Goal: Information Seeking & Learning: Find specific fact

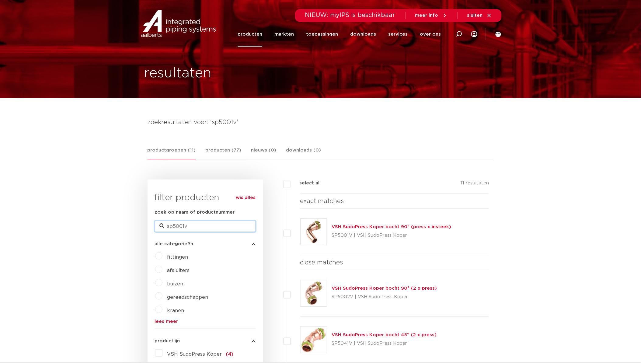
drag, startPoint x: 211, startPoint y: 227, endPoint x: 115, endPoint y: 233, distance: 96.4
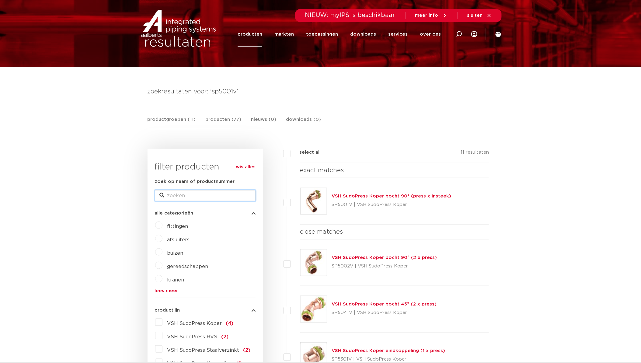
scroll to position [68, 0]
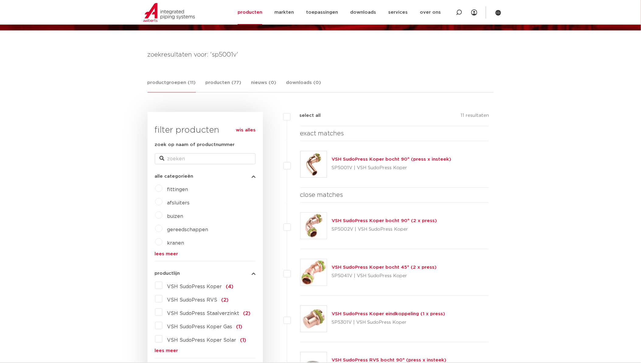
click at [163, 285] on label "VSH SudoPress Koper (4)" at bounding box center [198, 286] width 71 height 10
click at [0, 0] on input "VSH SudoPress Koper (4)" at bounding box center [0, 0] width 0 height 0
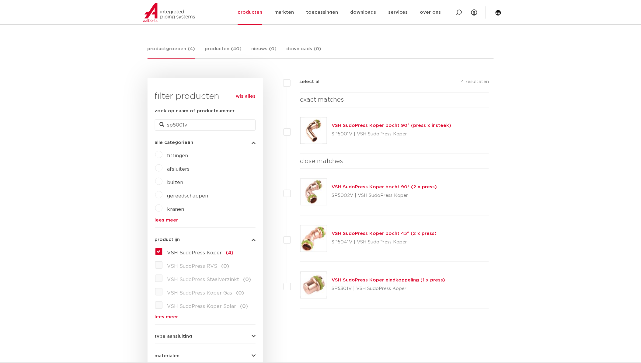
click at [249, 98] on link "wis alles" at bounding box center [246, 96] width 20 height 7
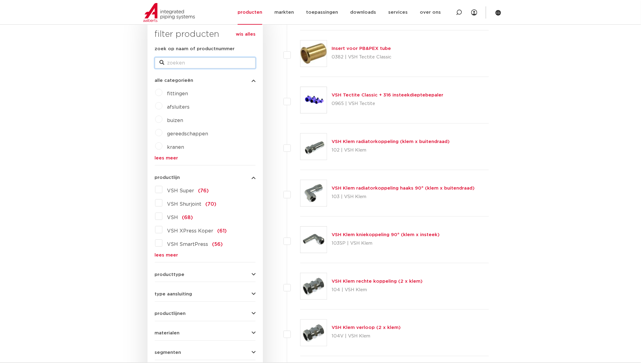
click at [211, 60] on input "zoek op naam of productnummer" at bounding box center [205, 63] width 101 height 11
click at [160, 253] on link "lees meer" at bounding box center [205, 255] width 101 height 5
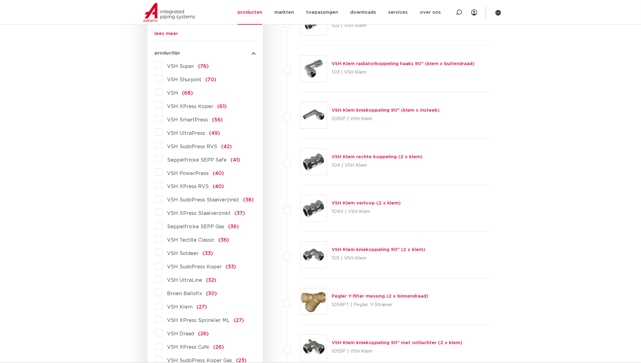
scroll to position [237, 0]
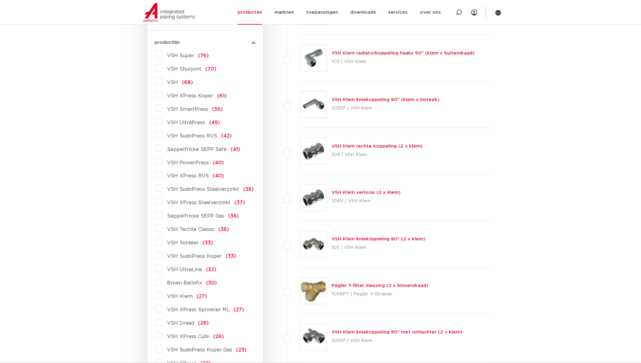
click at [163, 256] on label "VSH SudoPress Koper (33)" at bounding box center [200, 256] width 74 height 10
click at [0, 0] on input "VSH SudoPress Koper (33)" at bounding box center [0, 0] width 0 height 0
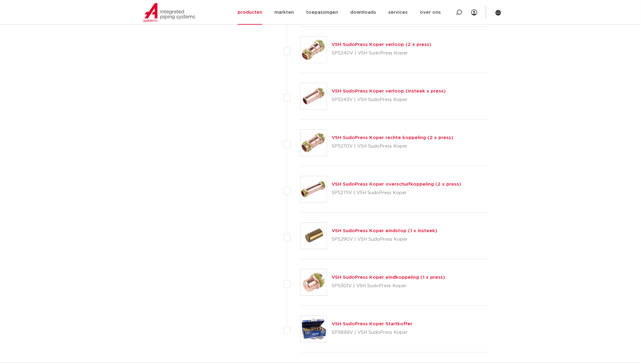
scroll to position [1319, 0]
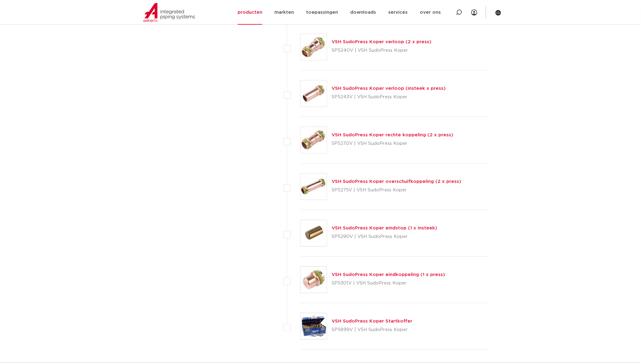
click at [354, 183] on link "VSH SudoPress Koper overschuifkoppeling (2 x press)" at bounding box center [397, 181] width 130 height 5
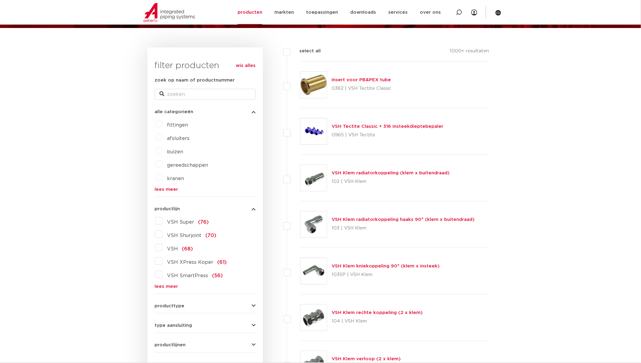
scroll to position [68, 0]
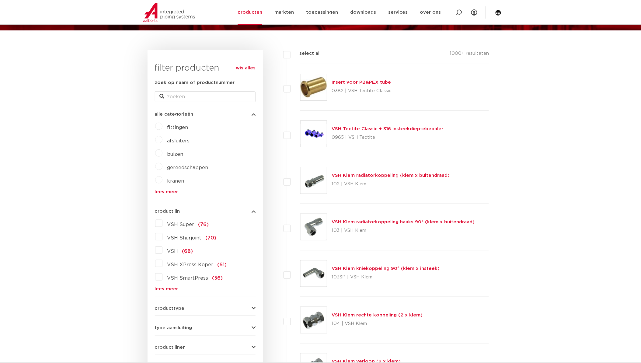
click at [159, 288] on link "lees meer" at bounding box center [205, 289] width 101 height 5
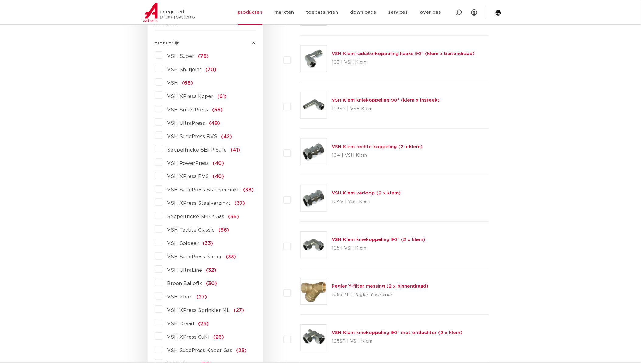
scroll to position [237, 0]
click at [163, 256] on label "VSH SudoPress Koper (33)" at bounding box center [200, 256] width 74 height 10
click at [0, 0] on input "VSH SudoPress Koper (33)" at bounding box center [0, 0] width 0 height 0
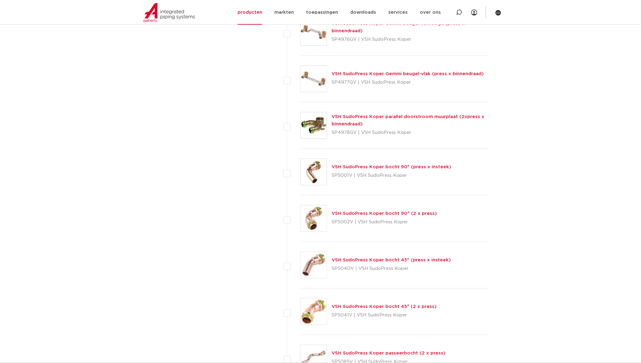
scroll to position [845, 0]
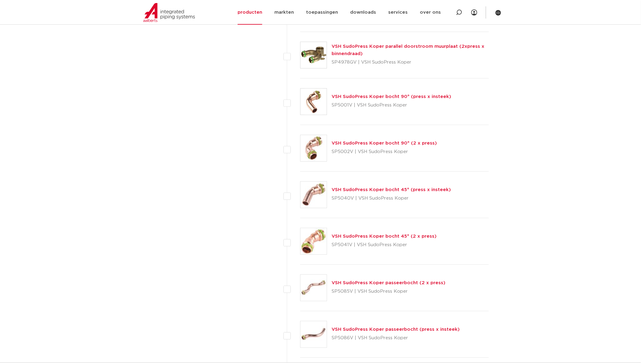
click at [340, 142] on link "VSH SudoPress Koper bocht 90° (2 x press)" at bounding box center [384, 143] width 105 height 5
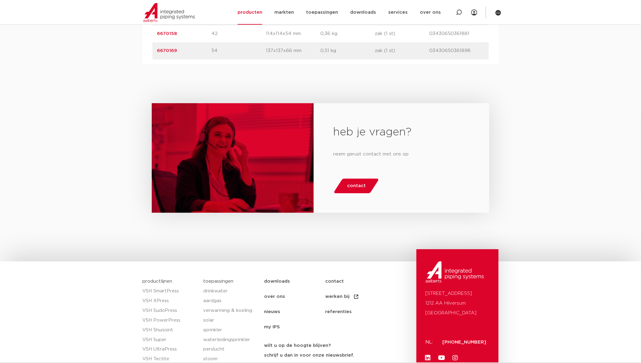
scroll to position [372, 0]
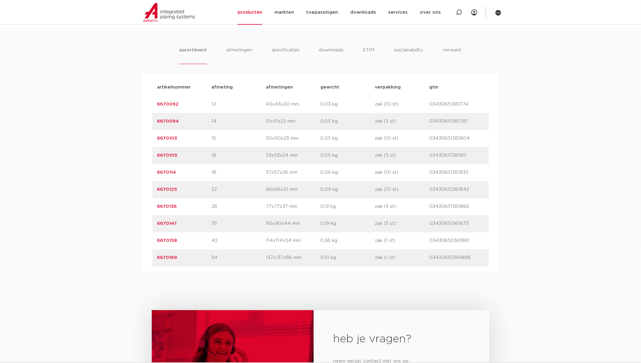
click at [165, 192] on link "6670125" at bounding box center [167, 190] width 20 height 5
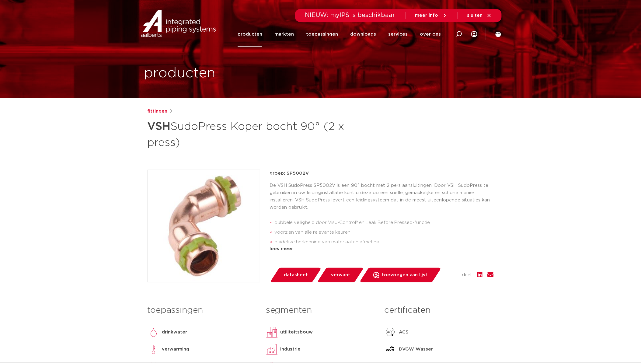
click at [260, 34] on link "producten" at bounding box center [250, 34] width 25 height 25
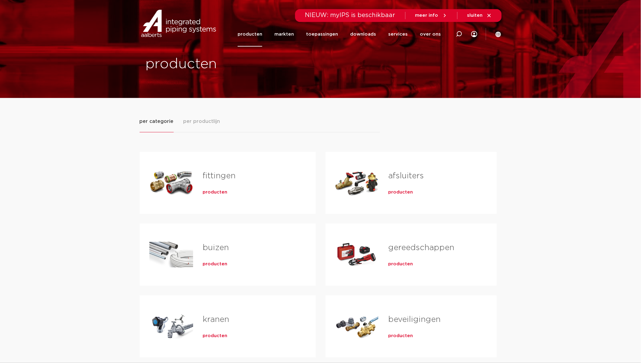
click at [209, 190] on span "producten" at bounding box center [215, 192] width 25 height 6
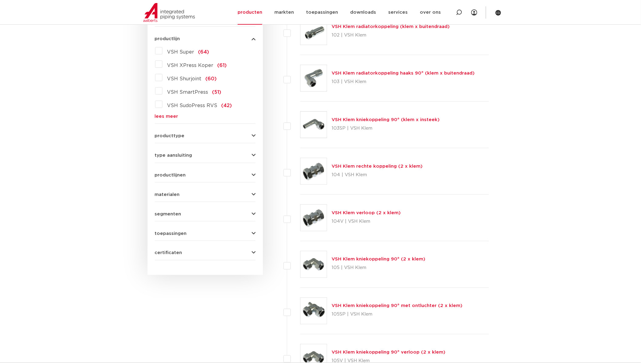
scroll to position [101, 0]
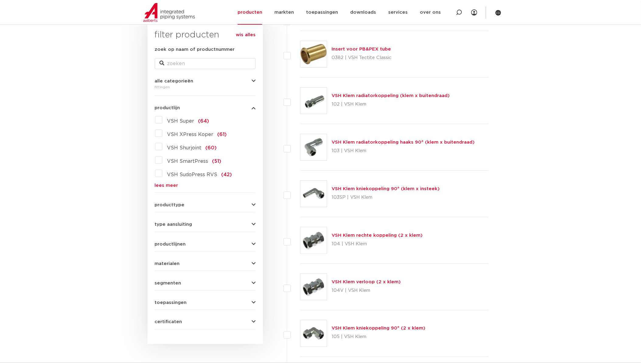
click at [174, 184] on link "lees meer" at bounding box center [205, 185] width 101 height 5
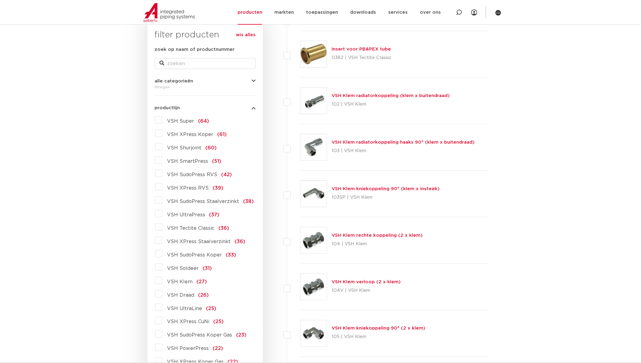
click at [163, 174] on label "VSH SudoPress RVS (42)" at bounding box center [198, 174] width 70 height 10
click at [0, 0] on input "VSH SudoPress RVS (42)" at bounding box center [0, 0] width 0 height 0
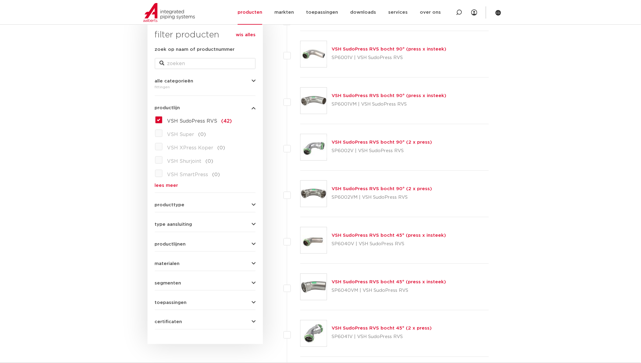
click at [323, 146] on img at bounding box center [314, 147] width 26 height 26
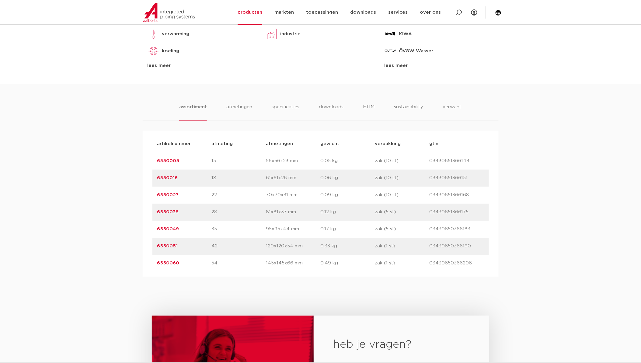
scroll to position [338, 0]
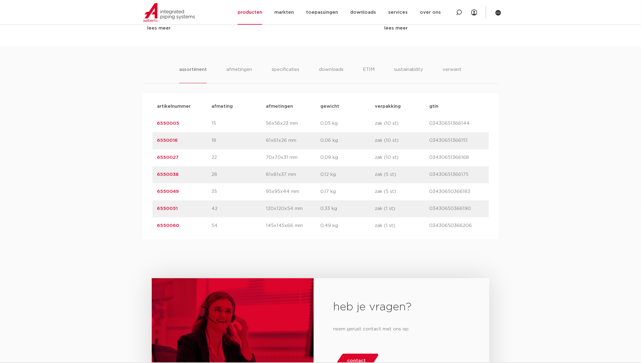
click at [175, 157] on link "6550027" at bounding box center [168, 158] width 22 height 5
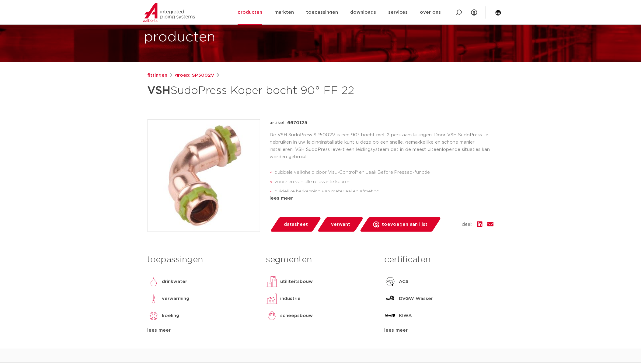
scroll to position [34, 0]
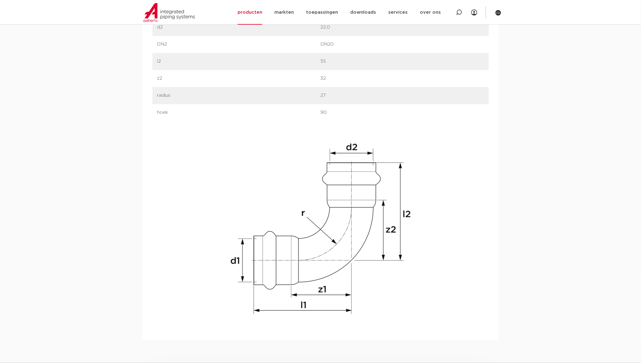
scroll to position [507, 0]
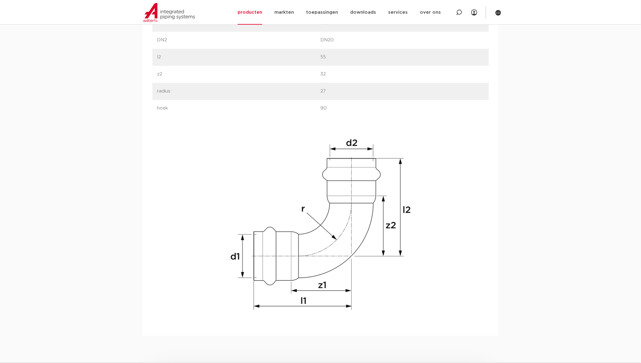
click at [288, 57] on p "l2" at bounding box center [238, 57] width 163 height 7
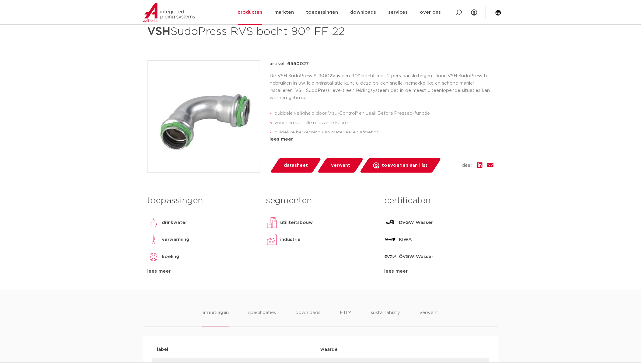
scroll to position [68, 0]
